Goal: Transaction & Acquisition: Purchase product/service

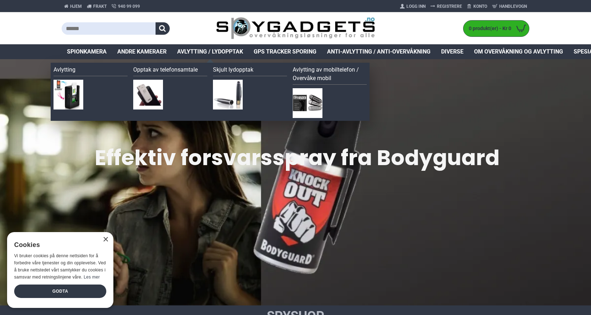
click at [207, 50] on span "Avlytting / Lydopptak" at bounding box center [210, 52] width 66 height 9
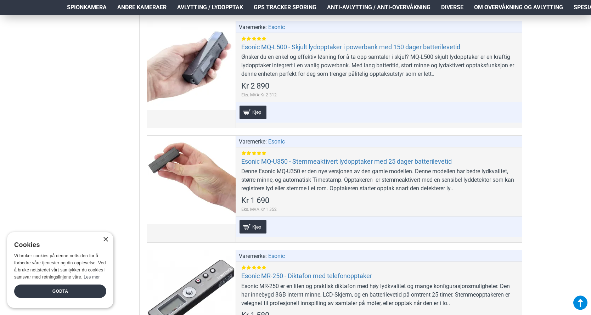
scroll to position [922, 0]
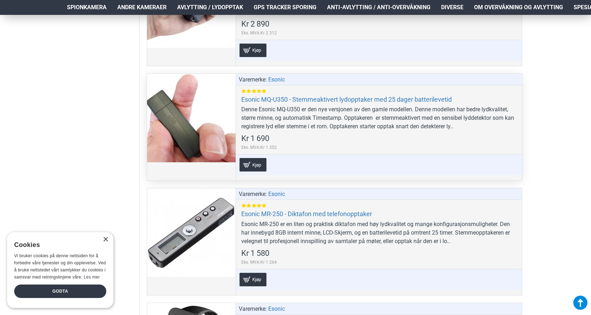
click at [205, 121] on div at bounding box center [191, 118] width 89 height 89
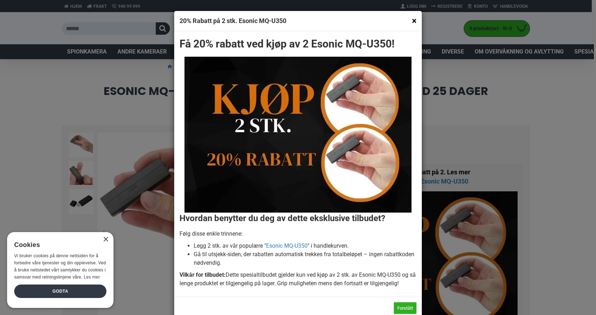
click at [412, 19] on button "×" at bounding box center [414, 20] width 5 height 9
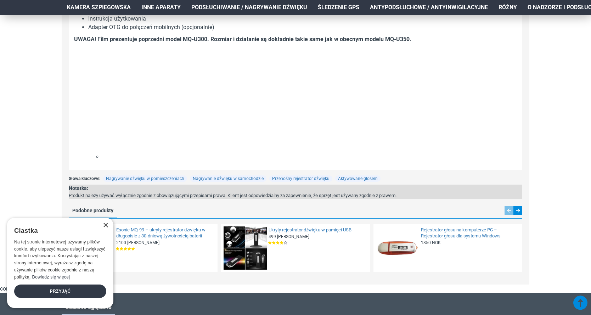
scroll to position [1170, 0]
